Goal: Transaction & Acquisition: Download file/media

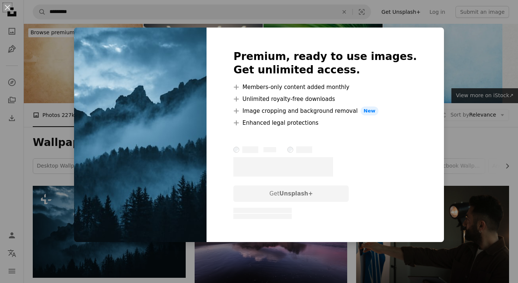
scroll to position [154, 0]
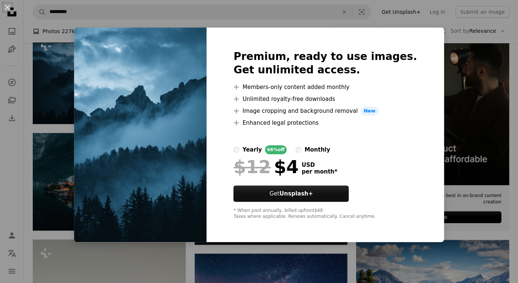
click at [70, 96] on div "An X shape Premium, ready to use images. Get unlimited access. A plus sign Memb…" at bounding box center [259, 141] width 518 height 283
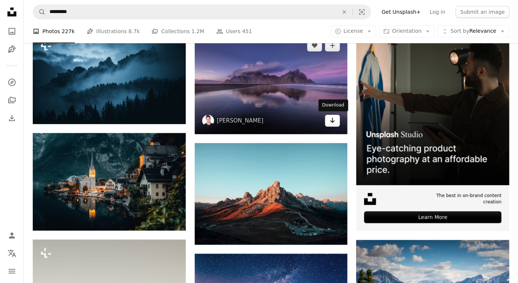
click at [332, 119] on icon "Arrow pointing down" at bounding box center [332, 120] width 6 height 9
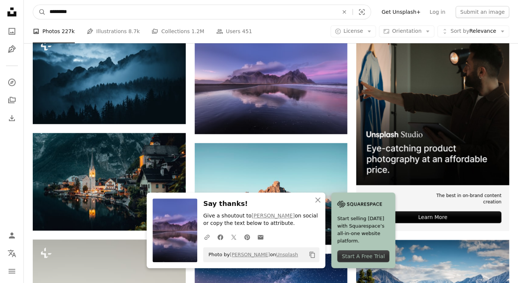
click at [201, 13] on input "*********" at bounding box center [191, 12] width 290 height 14
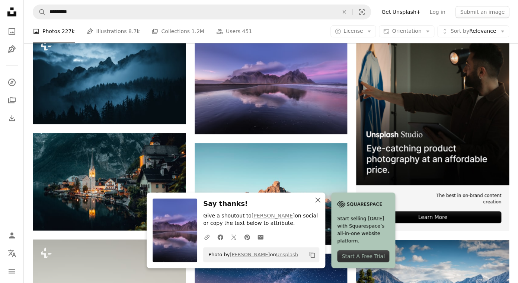
click at [320, 200] on icon "An X shape" at bounding box center [317, 199] width 9 height 9
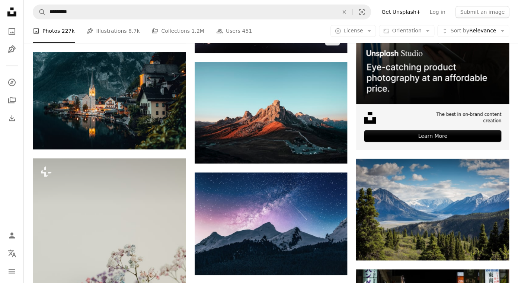
scroll to position [238, 0]
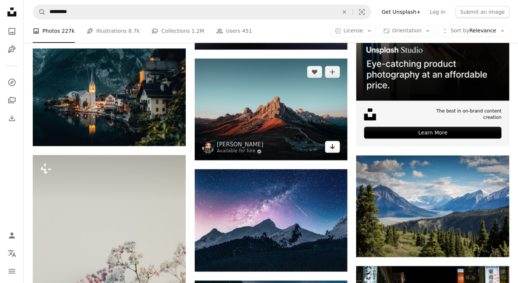
click at [333, 149] on icon "Arrow pointing down" at bounding box center [332, 146] width 6 height 9
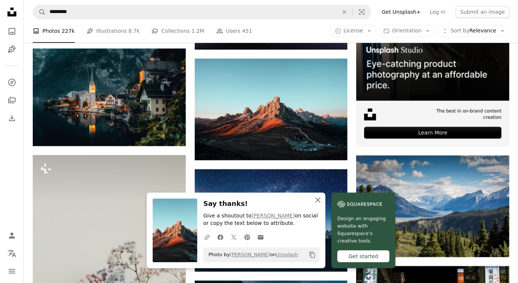
click at [318, 198] on icon "An X shape" at bounding box center [317, 199] width 9 height 9
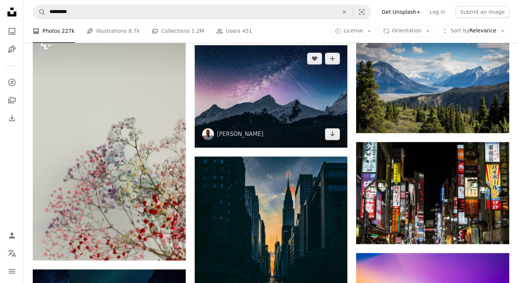
scroll to position [363, 0]
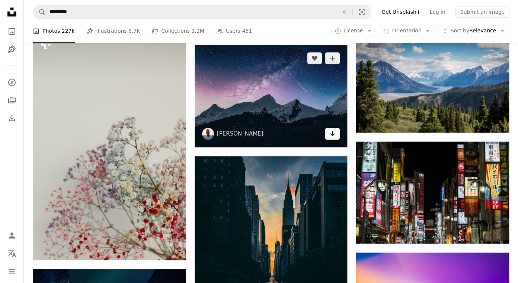
click at [335, 133] on icon "Arrow pointing down" at bounding box center [332, 133] width 6 height 9
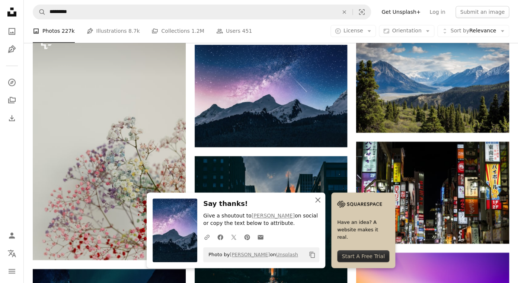
drag, startPoint x: 319, startPoint y: 198, endPoint x: 314, endPoint y: 198, distance: 5.2
click at [319, 198] on icon "An X shape" at bounding box center [317, 199] width 9 height 9
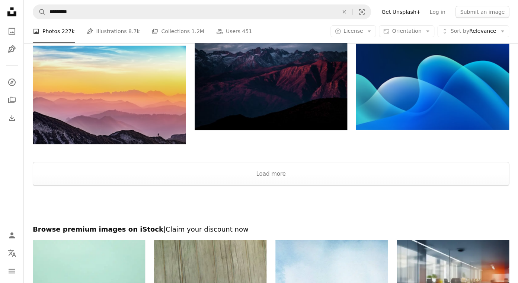
scroll to position [919, 0]
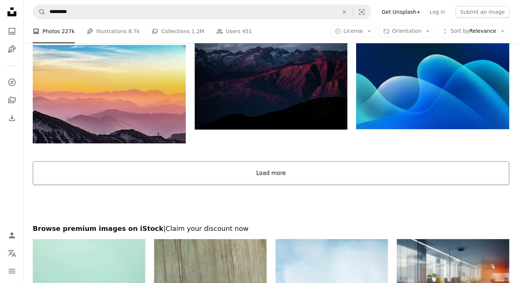
click at [280, 174] on button "Load more" at bounding box center [271, 173] width 476 height 24
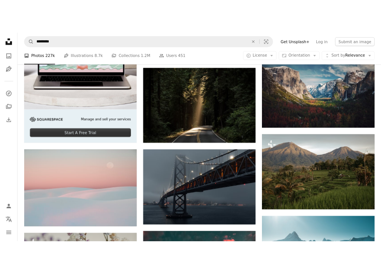
scroll to position [956, 0]
